Goal: Transaction & Acquisition: Purchase product/service

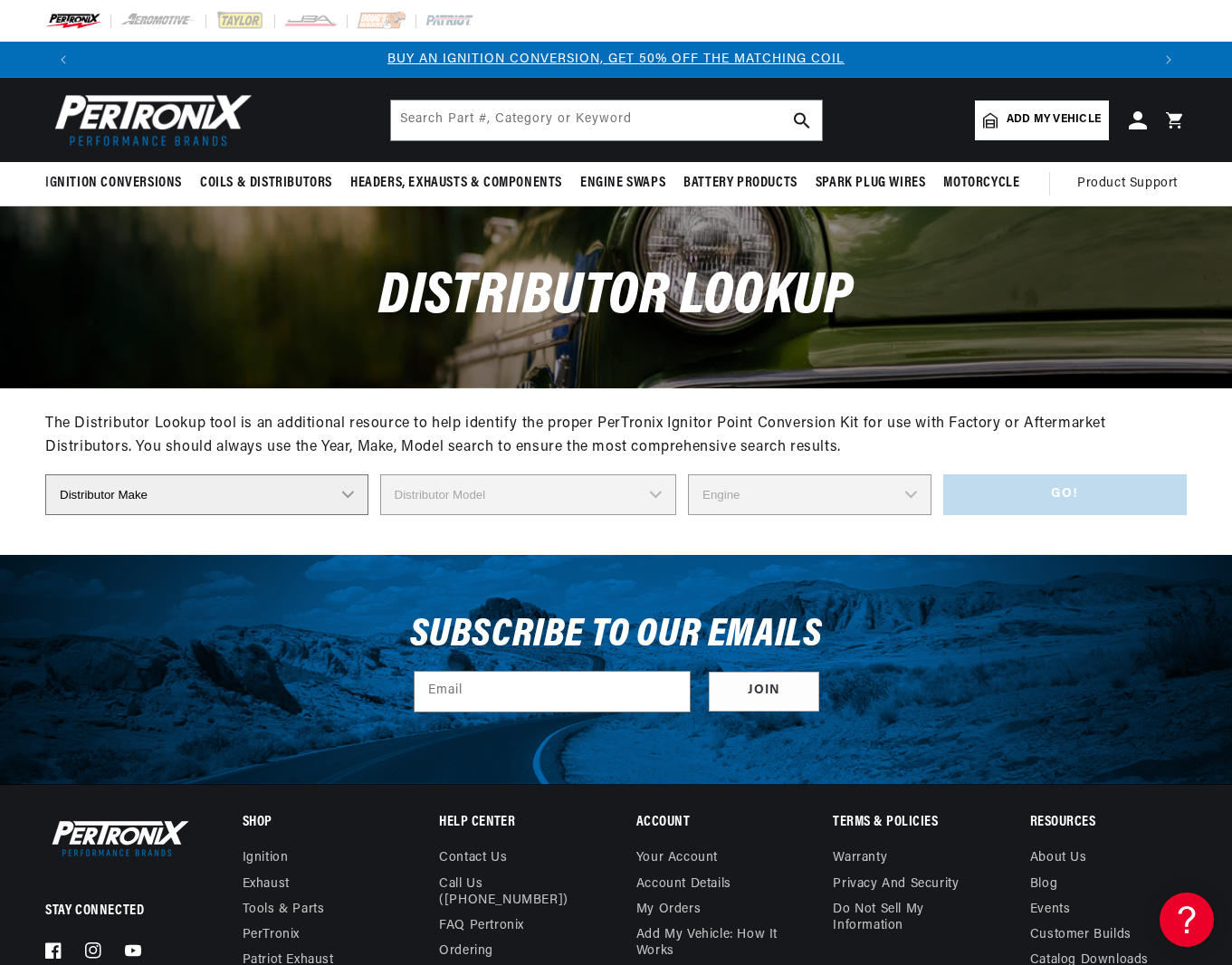
click at [311, 499] on select "Distributor Make Accel Aldon Autolite Bosch Century Chrysler Clark Colt Contine…" at bounding box center [206, 495] width 323 height 41
select select "Bosch"
click at [45, 475] on select "Distributor Make Accel Aldon Autolite Bosch Century Chrysler Clark Colt Contine…" at bounding box center [206, 495] width 323 height 41
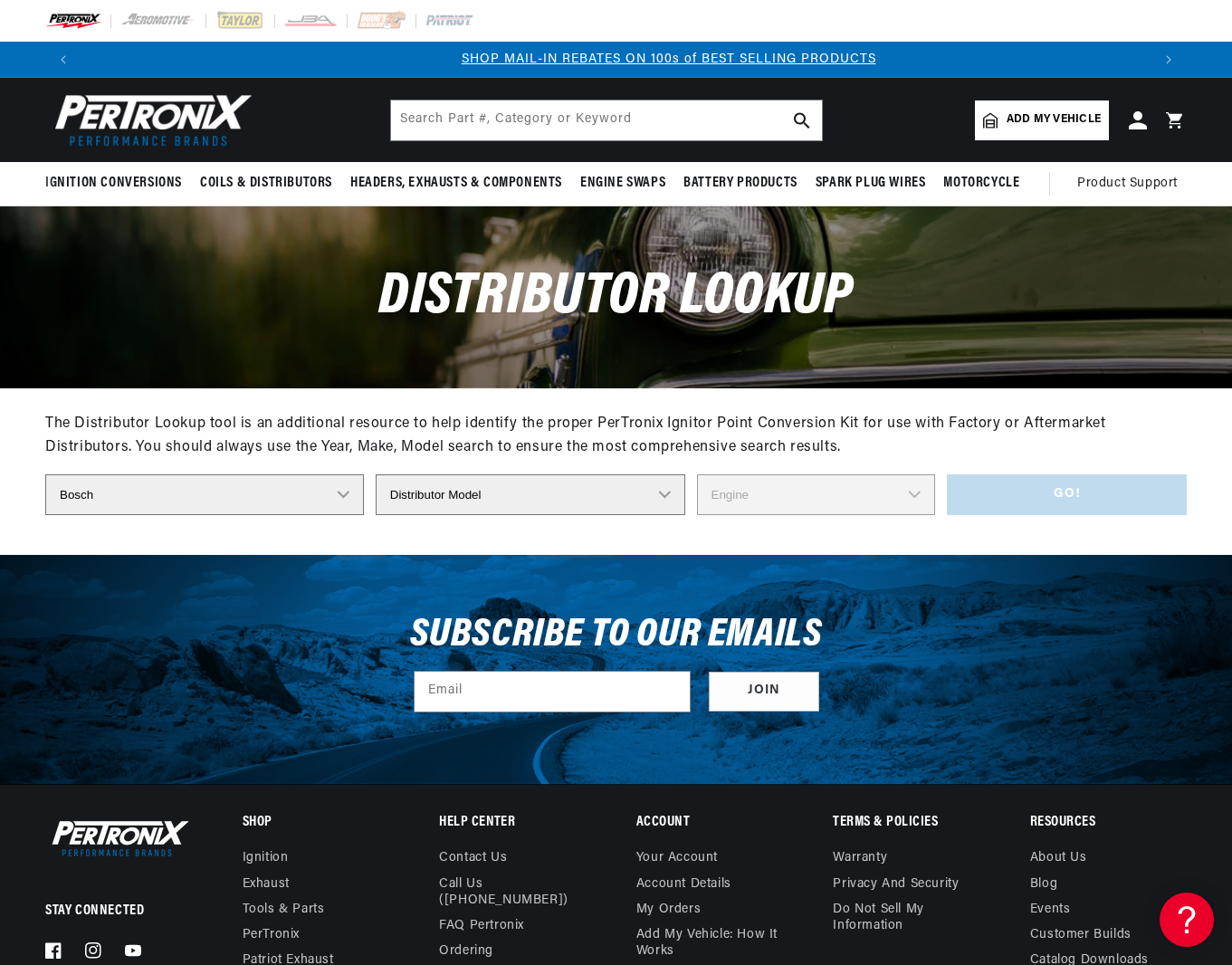
click at [474, 501] on select "Distributor Model 022-905-205AA 0-231-020-019 0-231-037-031 0-231-060-023 0-231…" at bounding box center [530, 495] width 310 height 41
click at [758, 458] on div "The Distributor Lookup tool is an additional resource to help identify the prop…" at bounding box center [616, 436] width 1141 height 46
click at [1035, 125] on span "Add my vehicle" at bounding box center [1053, 119] width 94 height 18
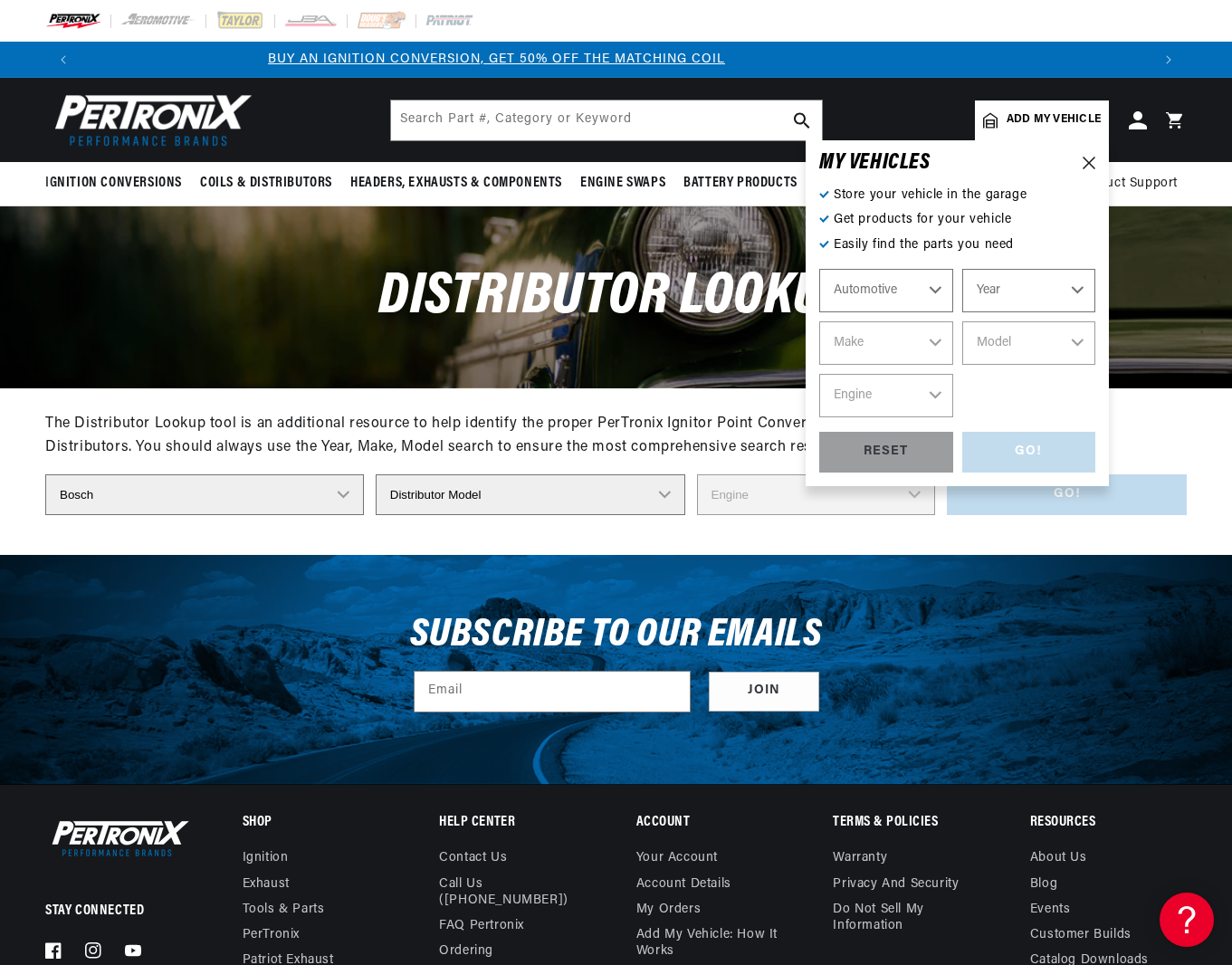
scroll to position [0, 0]
click at [1015, 293] on select "Year 2022 2021 2020 2019 2018 2017 2016 2015 2014 2013 2012 2011 2010 2009 2008…" at bounding box center [1029, 291] width 134 height 43
select select "1980"
click at [962, 269] on select "Year 2022 2021 2020 2019 2018 2017 2016 2015 2014 2013 2012 2011 2010 2009 2008…" at bounding box center [1029, 291] width 134 height 43
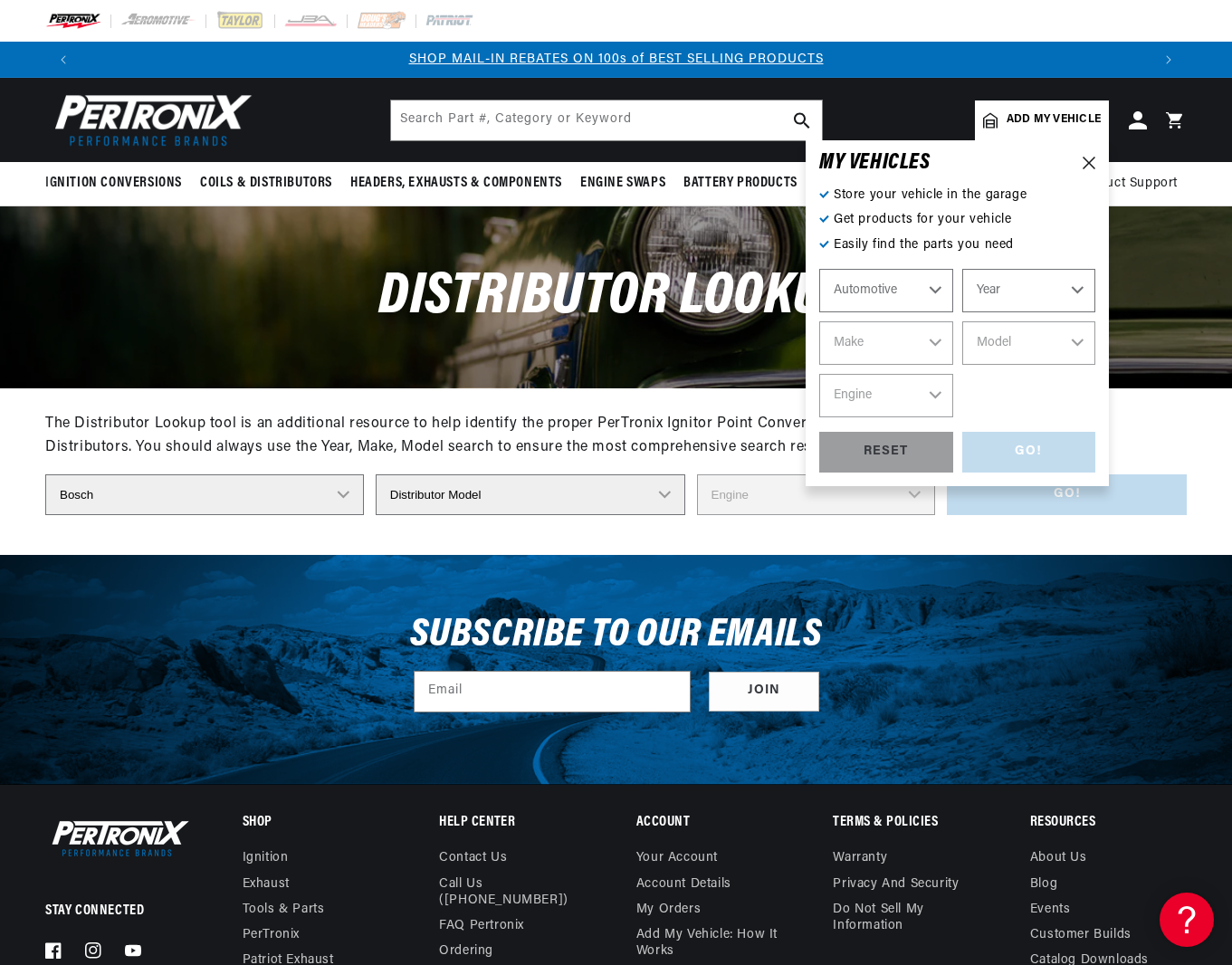
select select "1980"
click at [899, 338] on select "Make Alfa Romeo American Motors Audi Avanti Buick Cadillac Checker Chevrolet Ch…" at bounding box center [886, 342] width 134 height 43
select select "Volkswagen"
click at [819, 321] on select "Make Alfa Romeo American Motors Audi Avanti Buick Cadillac Checker Chevrolet Ch…" at bounding box center [886, 342] width 134 height 43
select select "Volkswagen"
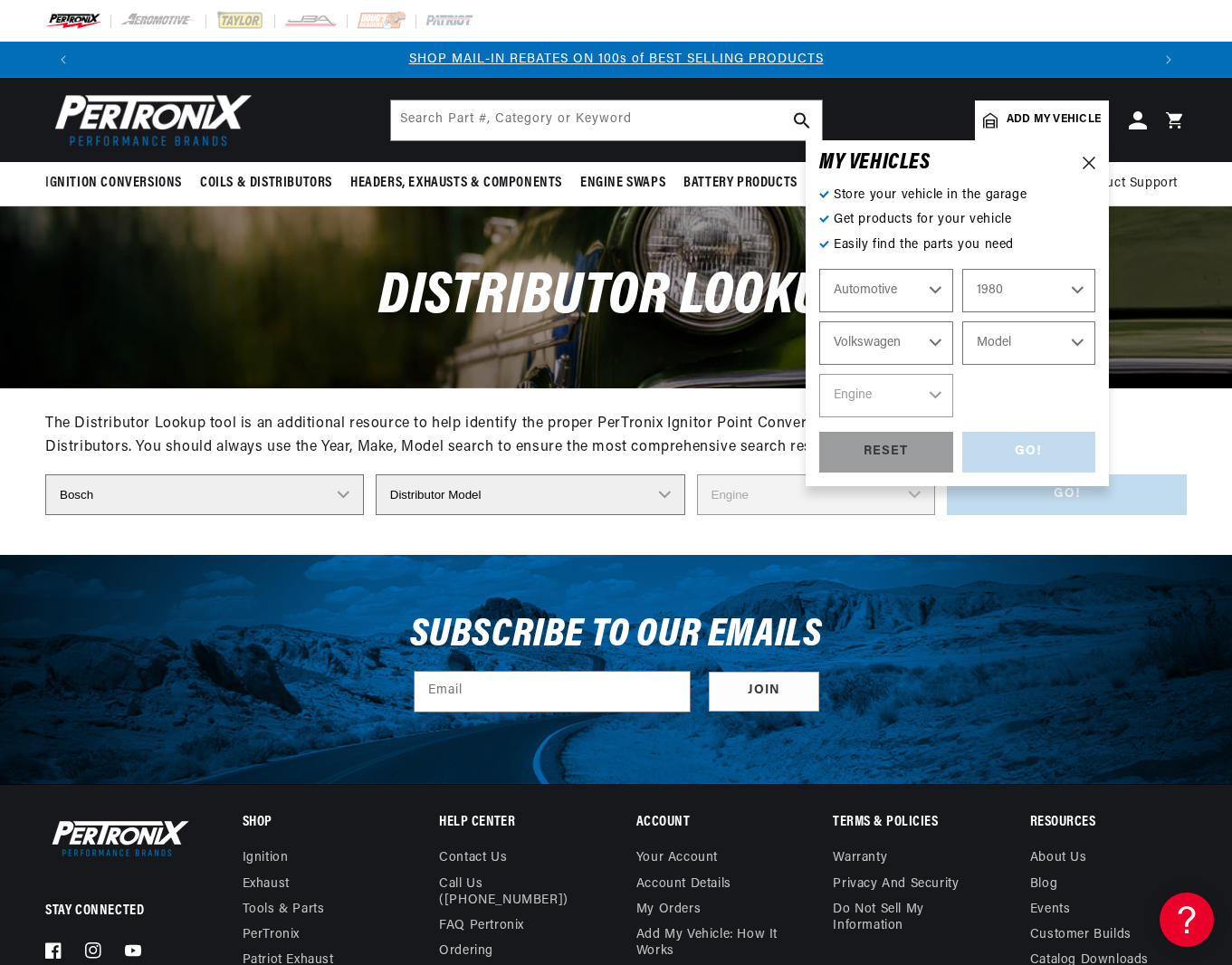
click at [1016, 355] on select "Model Dasher Jetta Rabbit Rabbit Convertible Scirocco Vanagon" at bounding box center [1029, 342] width 134 height 43
select select "Scirocco"
click at [962, 321] on select "Model Dasher Jetta Rabbit Rabbit Convertible Scirocco Vanagon" at bounding box center [1029, 342] width 134 height 43
select select "Scirocco"
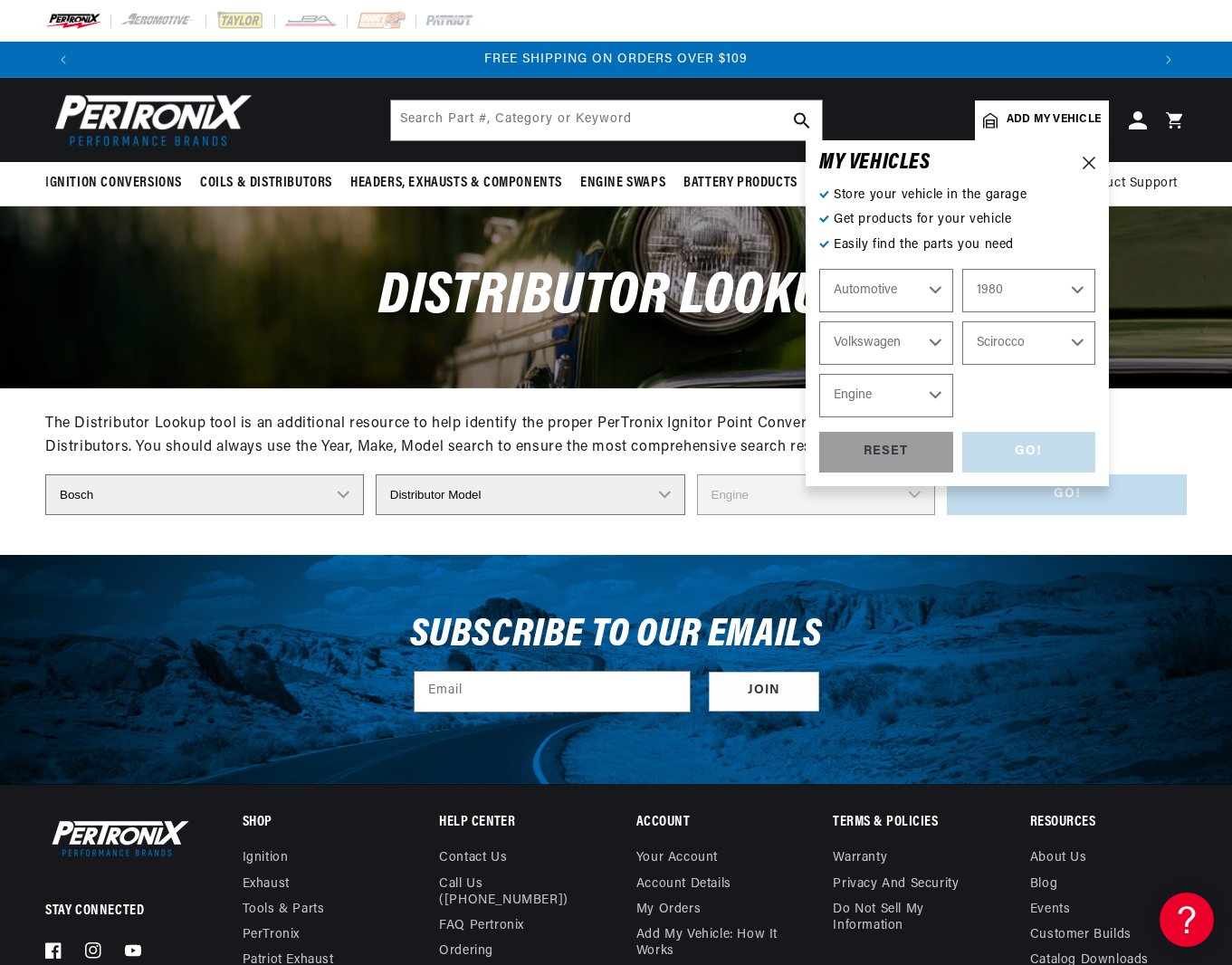
click at [901, 395] on select "Engine 1.5L 1.6L 4" at bounding box center [886, 395] width 134 height 43
select select "1.6L"
click at [819, 374] on select "Engine 1.5L 1.6L 4" at bounding box center [886, 395] width 134 height 43
select select "1.6L"
click at [1027, 451] on div "GO!" at bounding box center [1029, 452] width 134 height 41
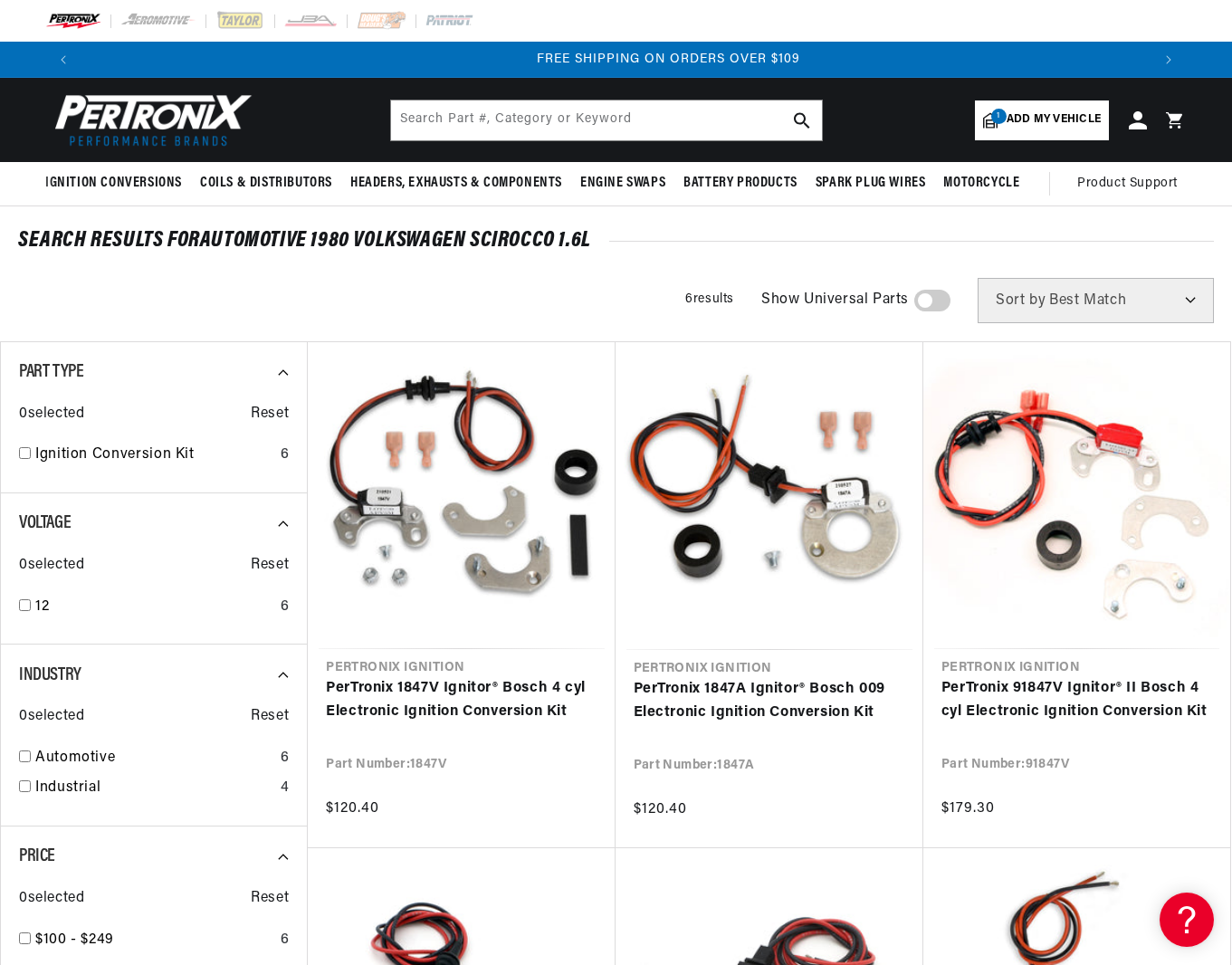
scroll to position [0, 2138]
click at [148, 110] on img at bounding box center [149, 120] width 208 height 63
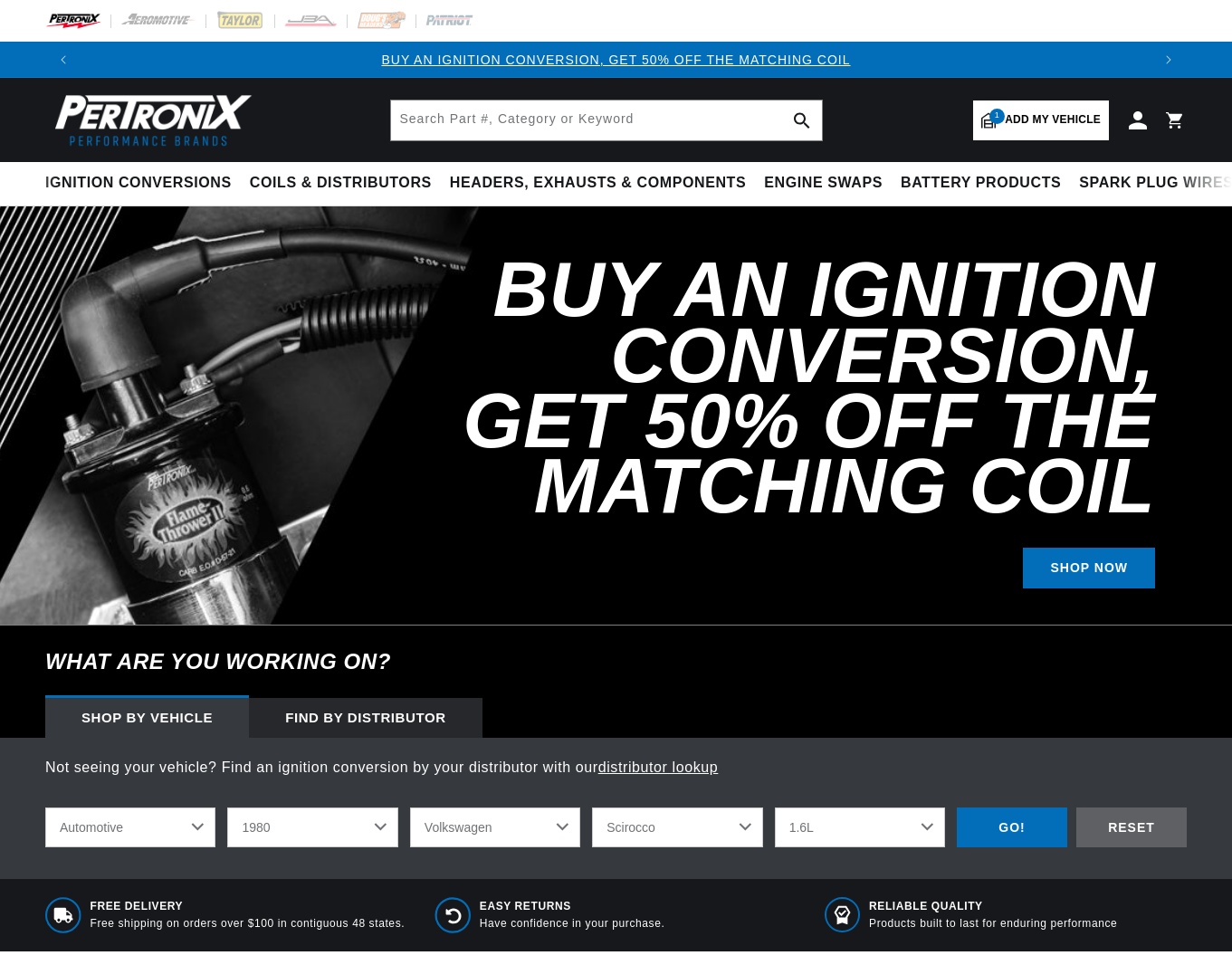
select select "1980"
select select "Volkswagen"
select select "Scirocco"
select select "1.6L"
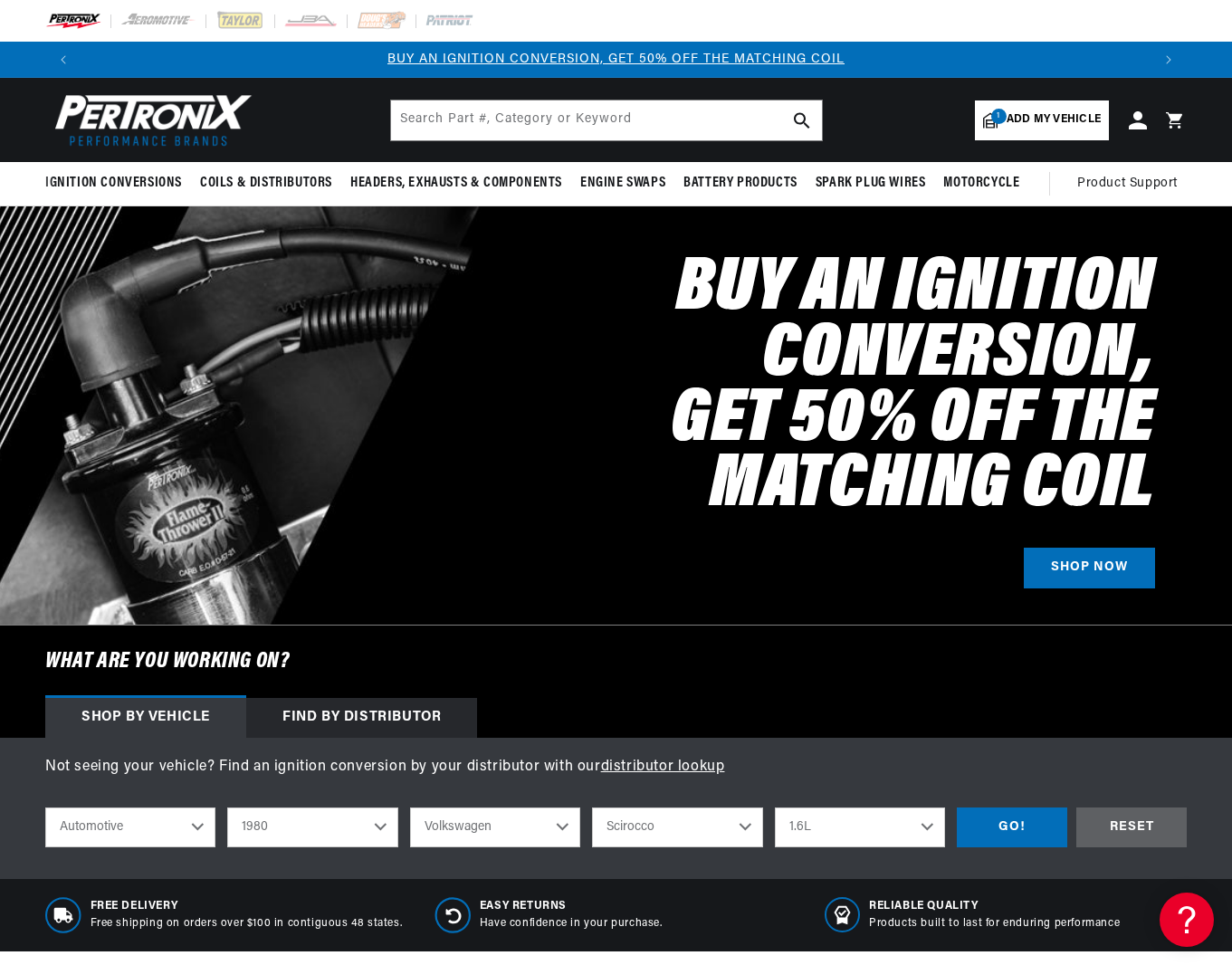
click at [350, 714] on div "Find by Distributor" at bounding box center [362, 718] width 231 height 40
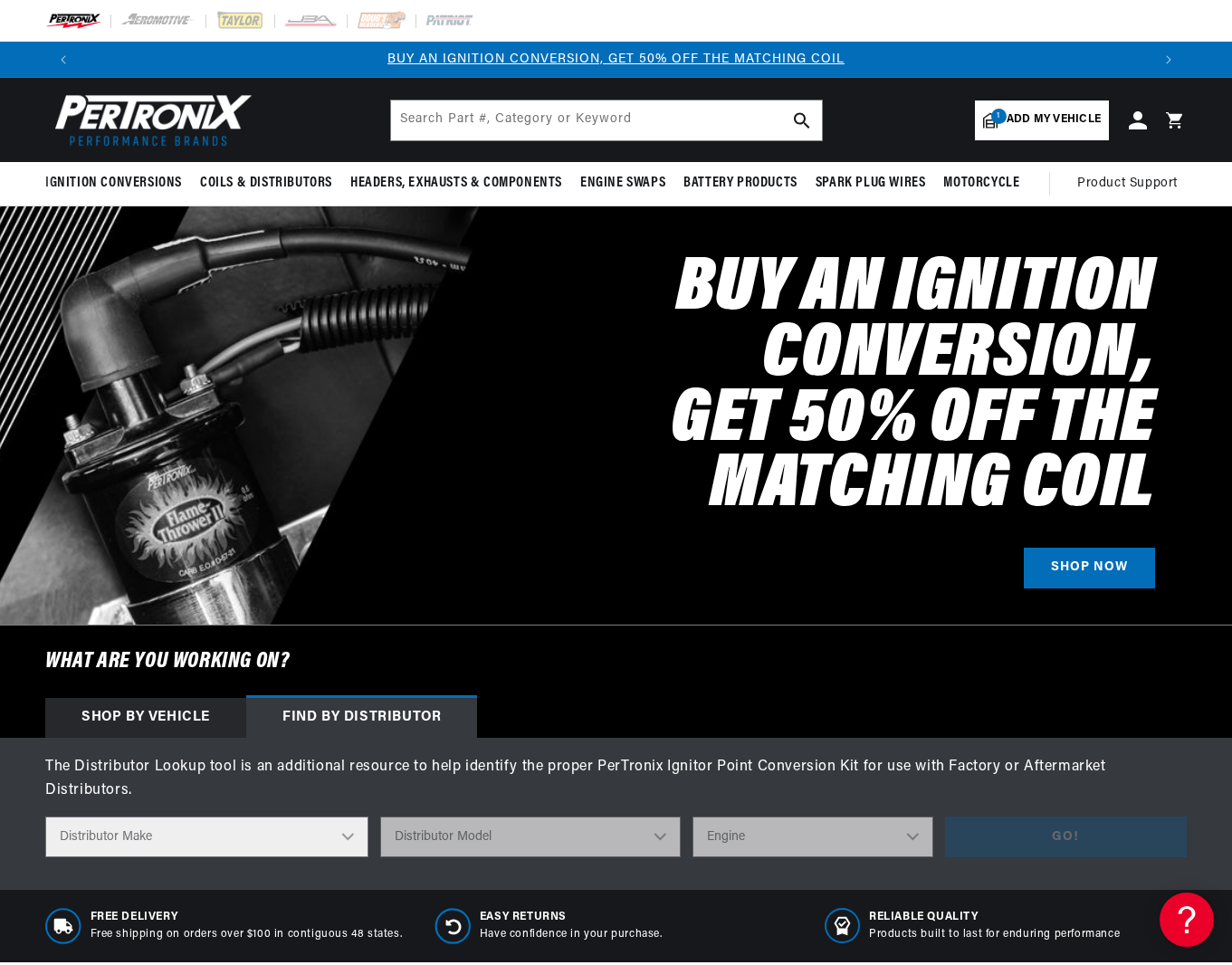
click at [237, 817] on select "Distributor Make Accel [PERSON_NAME] Autolite Bosch Century Chrysler Clark Colt…" at bounding box center [206, 837] width 323 height 41
select select "Bosch"
click at [45, 817] on select "Distributor Make Accel [PERSON_NAME] Autolite Bosch Century Chrysler Clark Colt…" at bounding box center [206, 837] width 323 height 41
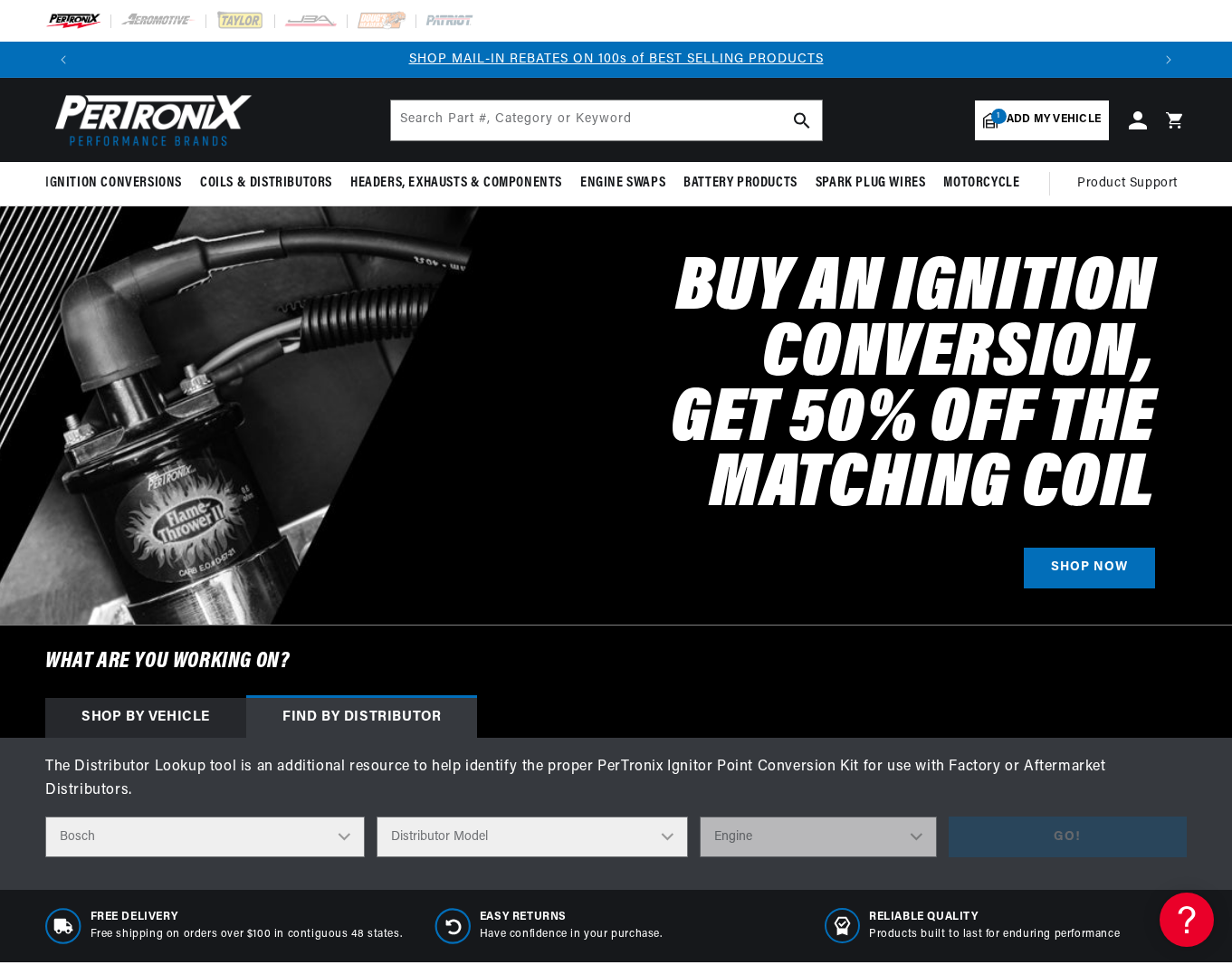
click at [459, 817] on select "Distributor Model 022-905-205AA 0-231-020-019 0-231-037-031 0-231-060-023 0-231…" at bounding box center [532, 837] width 311 height 41
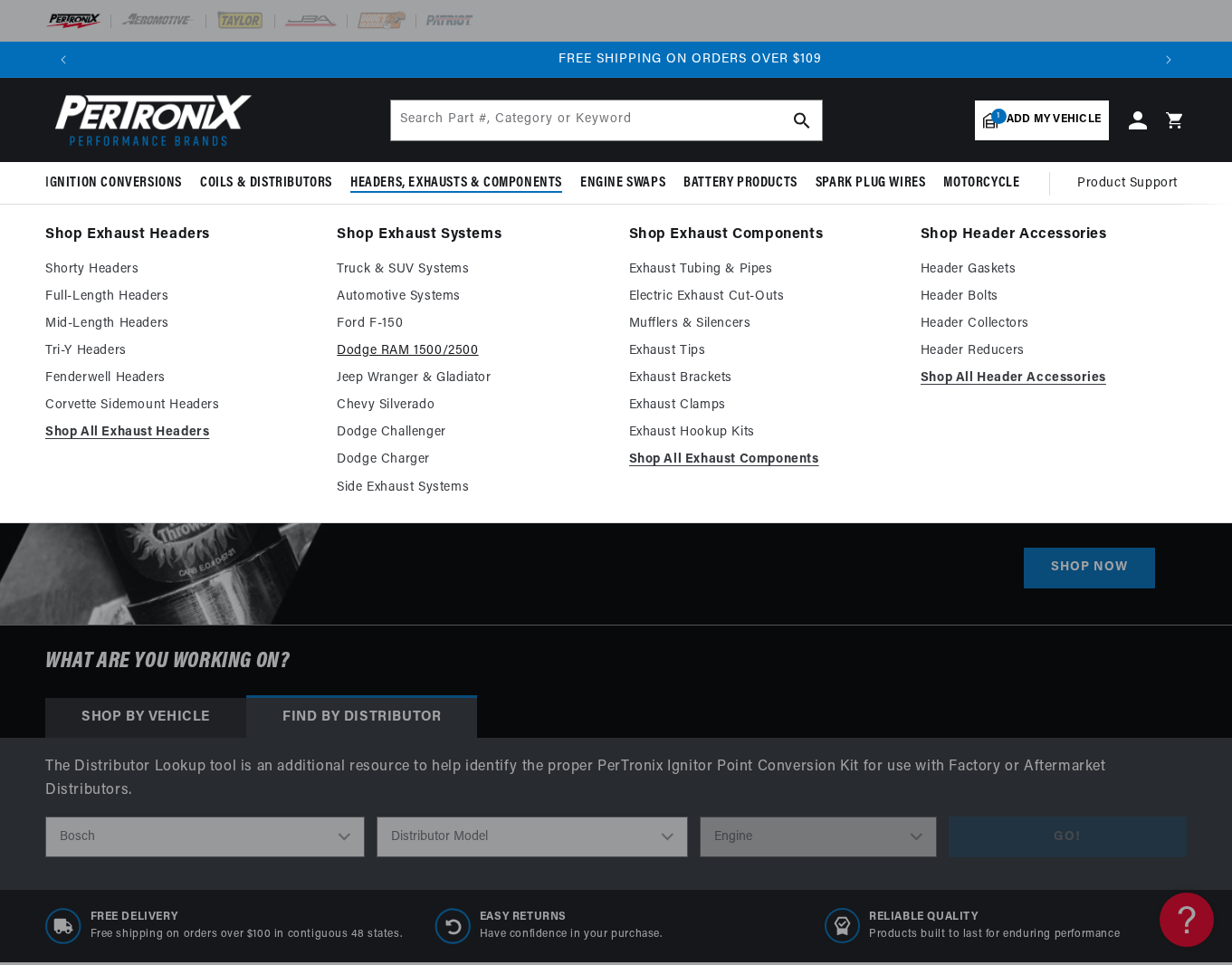
scroll to position [0, 2138]
select select "0-231-020-019"
click at [382, 817] on select "Distributor Model 022-905-205AA 0-231-020-019 0-231-037-031 0-231-060-023 0-231…" at bounding box center [532, 837] width 311 height 41
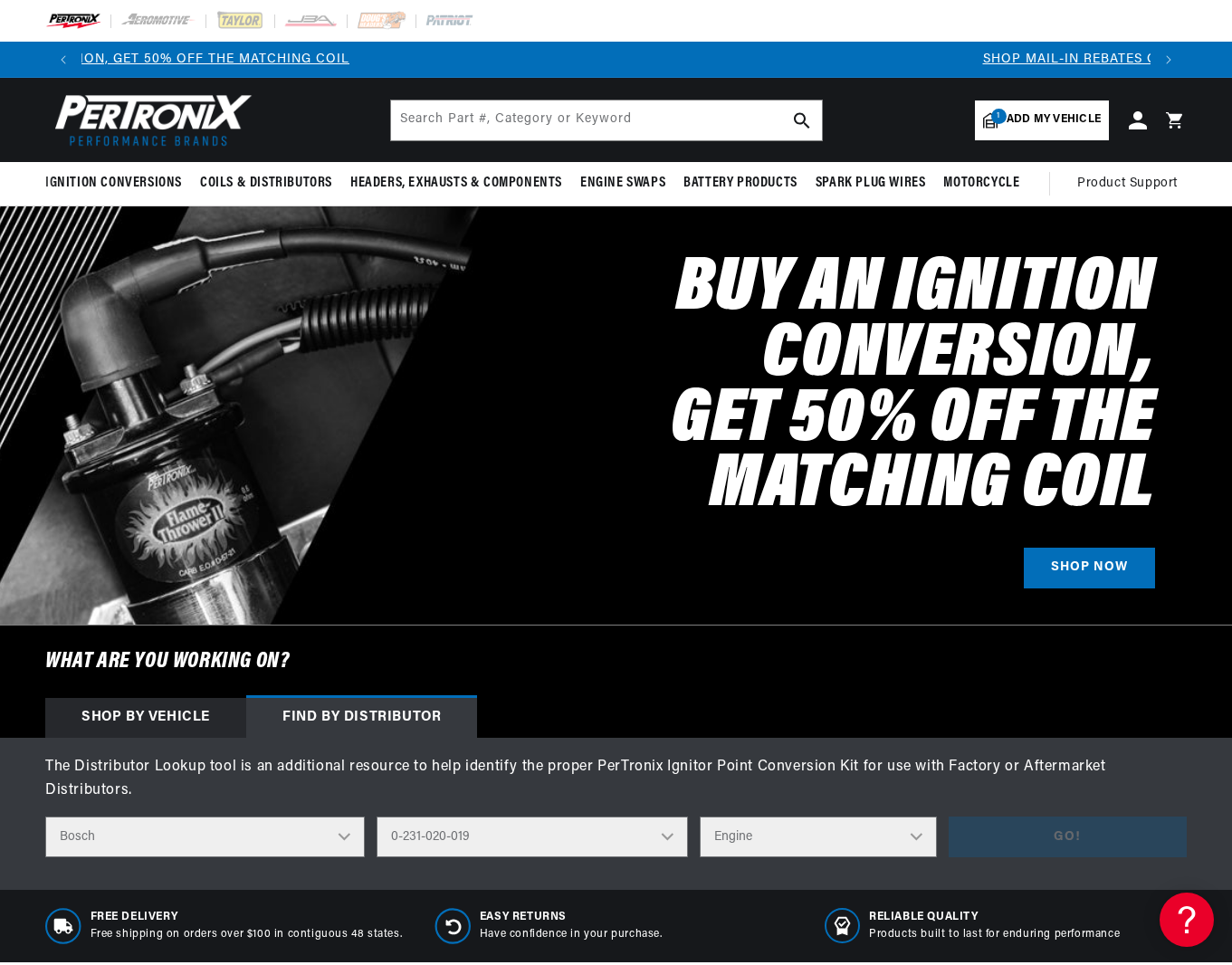
scroll to position [0, 0]
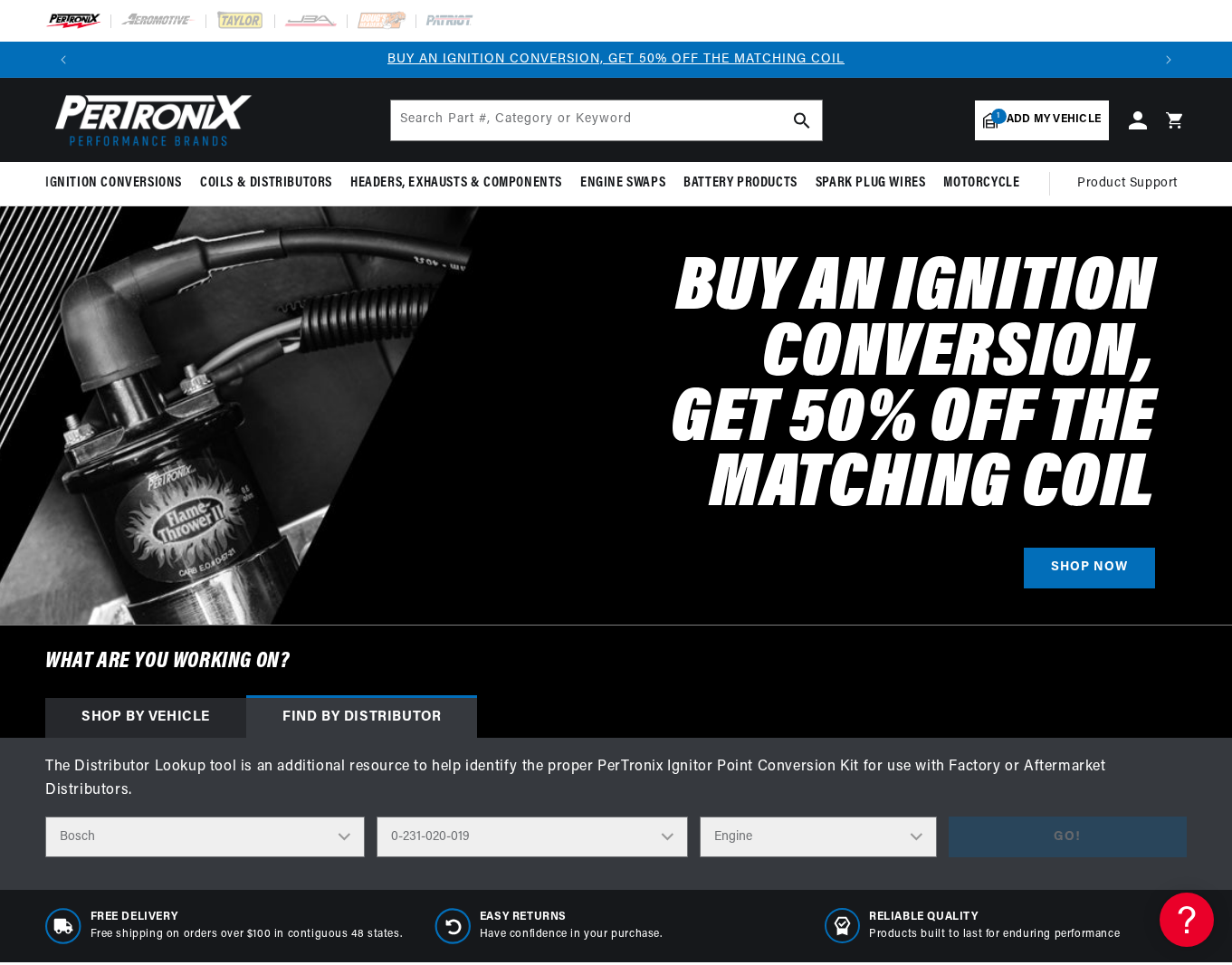
click at [780, 817] on select "Engine 4" at bounding box center [818, 837] width 237 height 41
select select "4"
click at [699, 817] on select "Engine 4" at bounding box center [818, 837] width 237 height 41
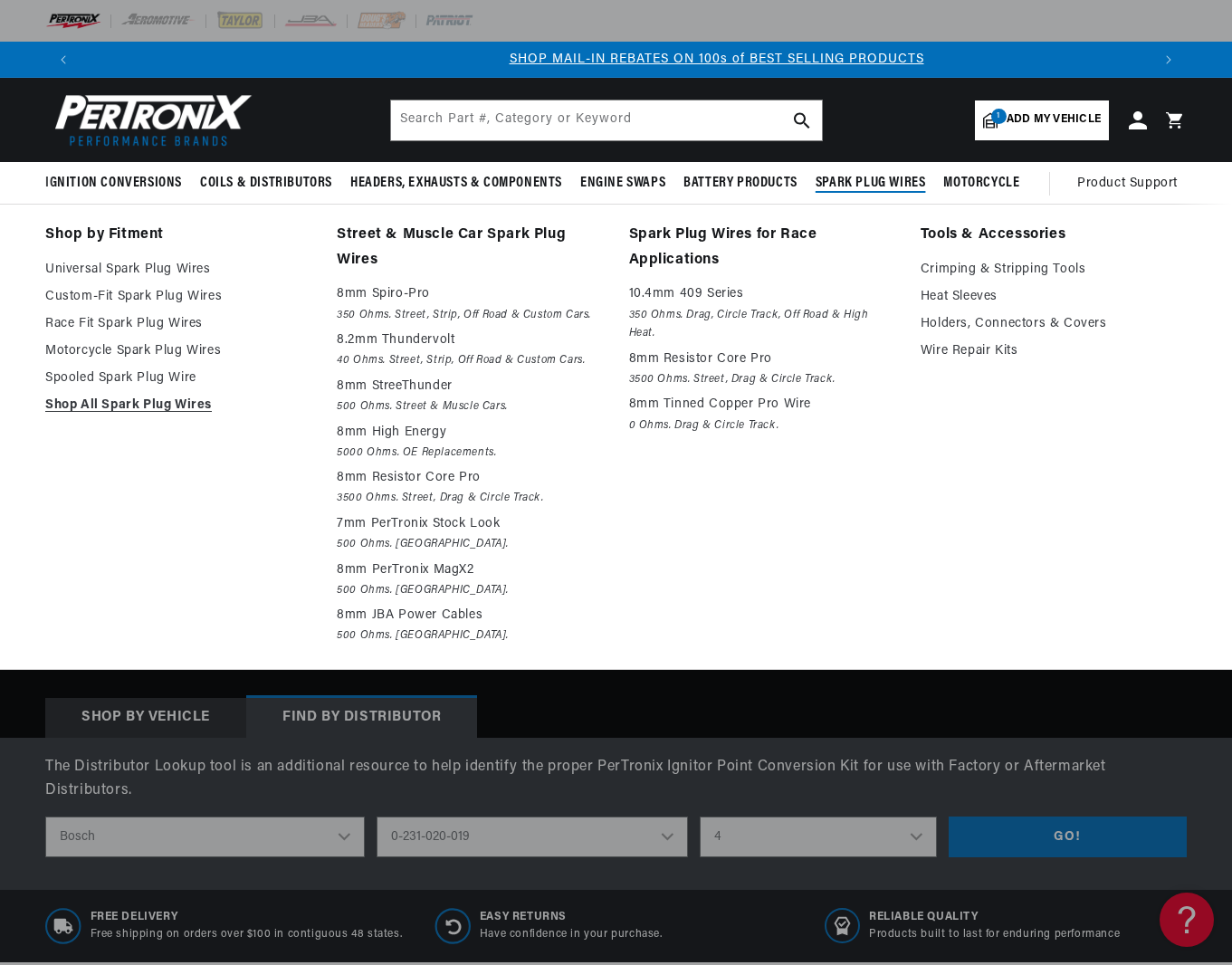
scroll to position [0, 1069]
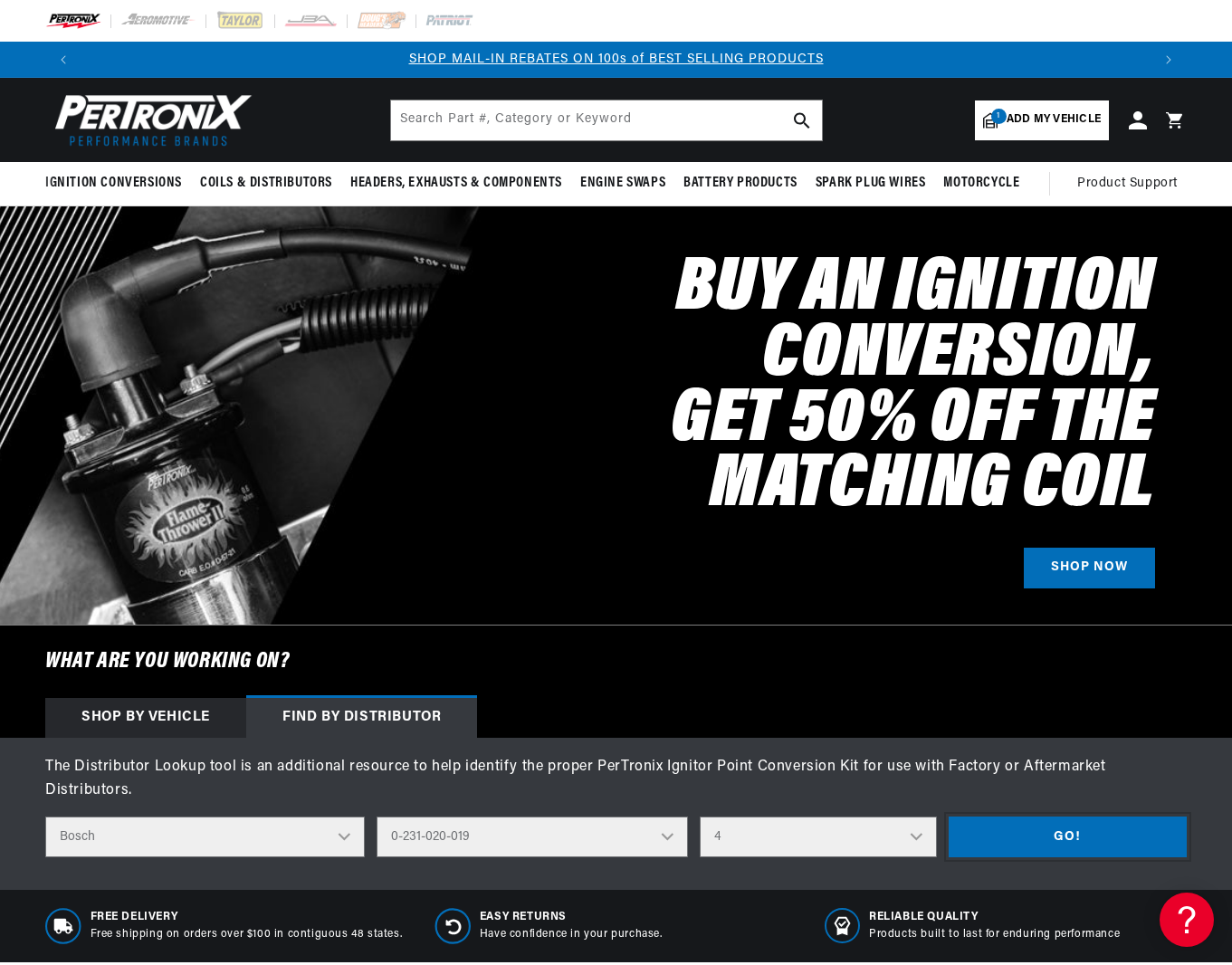
click at [1061, 817] on button "Go!" at bounding box center [1067, 837] width 238 height 41
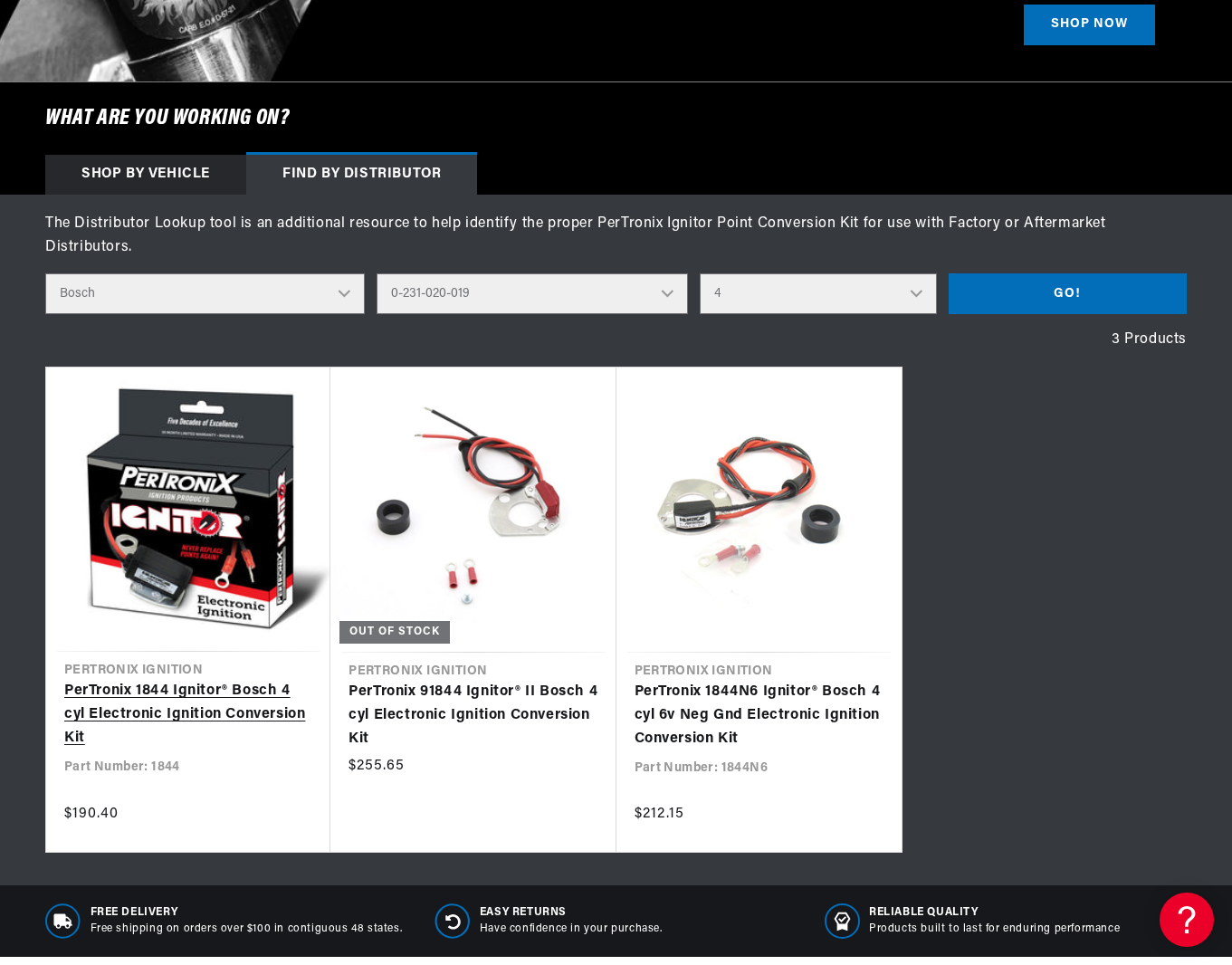
click at [250, 687] on link "PerTronix 1844 Ignitor® Bosch 4 cyl Electronic Ignition Conversion Kit" at bounding box center [188, 714] width 248 height 69
